Goal: Complete application form: Complete application form

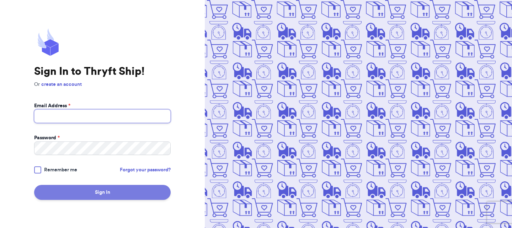
type input "[EMAIL_ADDRESS][DOMAIN_NAME]"
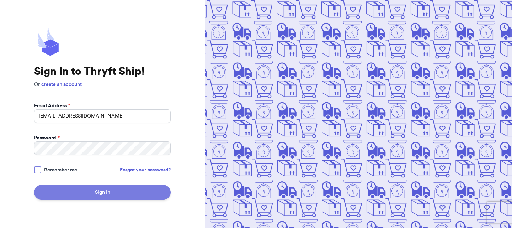
click at [99, 185] on button "Sign In" at bounding box center [102, 192] width 137 height 15
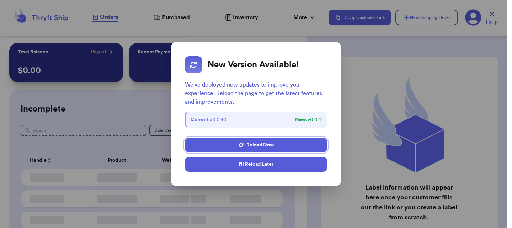
click at [261, 162] on button "I'll Reload Later" at bounding box center [256, 163] width 142 height 15
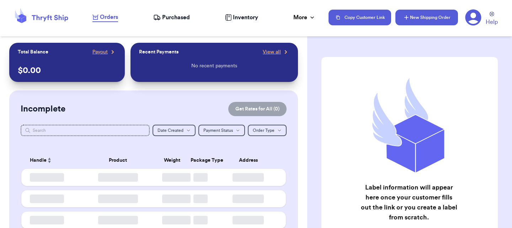
click at [406, 20] on icon "button" at bounding box center [406, 17] width 7 height 7
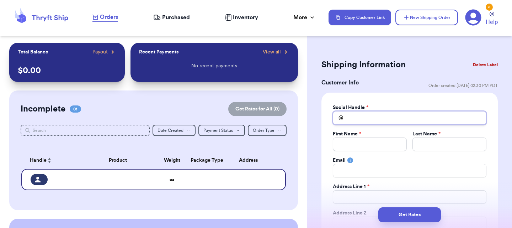
click at [351, 115] on input "Total Amount Paid" at bounding box center [410, 118] width 154 height 14
type input "l"
type input "la"
type input "[PERSON_NAME]"
type input "lame"
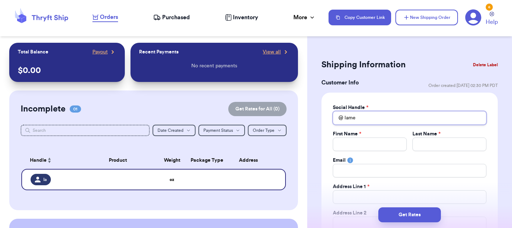
type input "lameb"
type input "lameba"
type input "lamebar"
type input "lamebarr"
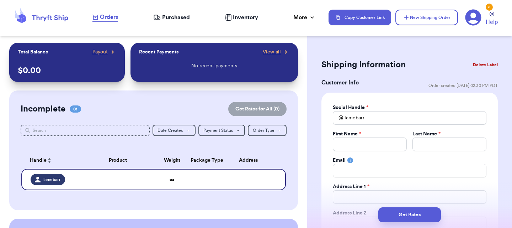
click at [373, 133] on div "First Name *" at bounding box center [370, 133] width 74 height 7
click at [354, 146] on input "Total Amount Paid" at bounding box center [370, 144] width 74 height 14
type input "L"
type input "La"
type input "[PERSON_NAME]"
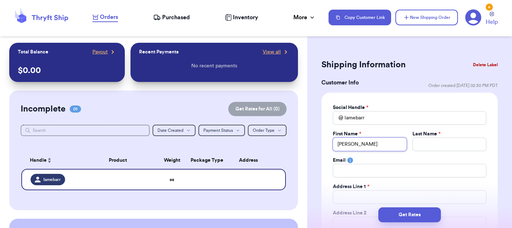
type input "Laur"
type input "Laure"
type input "Lauren"
type input "[PERSON_NAME]"
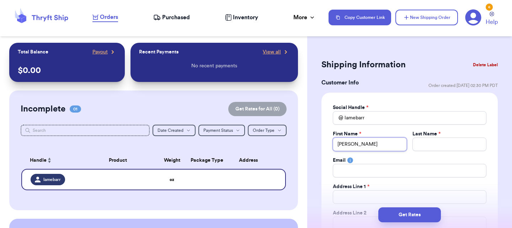
type input "[PERSON_NAME]"
click at [432, 140] on input "Total Amount Paid" at bounding box center [449, 144] width 74 height 14
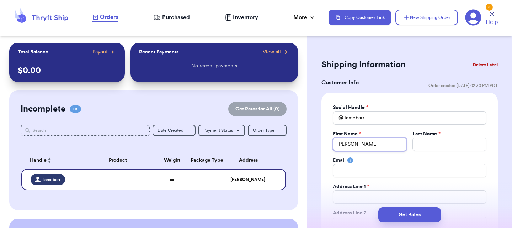
drag, startPoint x: 371, startPoint y: 148, endPoint x: 354, endPoint y: 146, distance: 17.5
click at [354, 146] on input "[PERSON_NAME]" at bounding box center [370, 144] width 74 height 14
type input "Lauren"
click at [465, 140] on input "Total Amount Paid" at bounding box center [449, 144] width 74 height 14
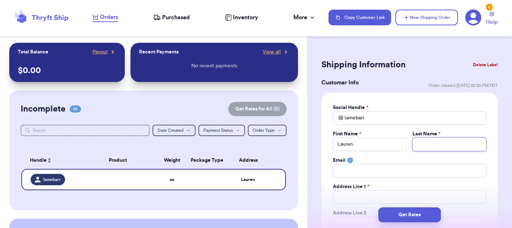
paste input "[PERSON_NAME]"
type input "[PERSON_NAME]"
click at [369, 172] on input "Total Amount Paid" at bounding box center [410, 171] width 154 height 14
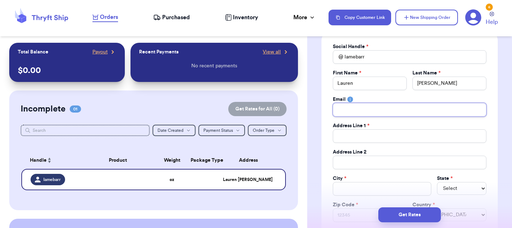
scroll to position [71, 0]
